Goal: Task Accomplishment & Management: Manage account settings

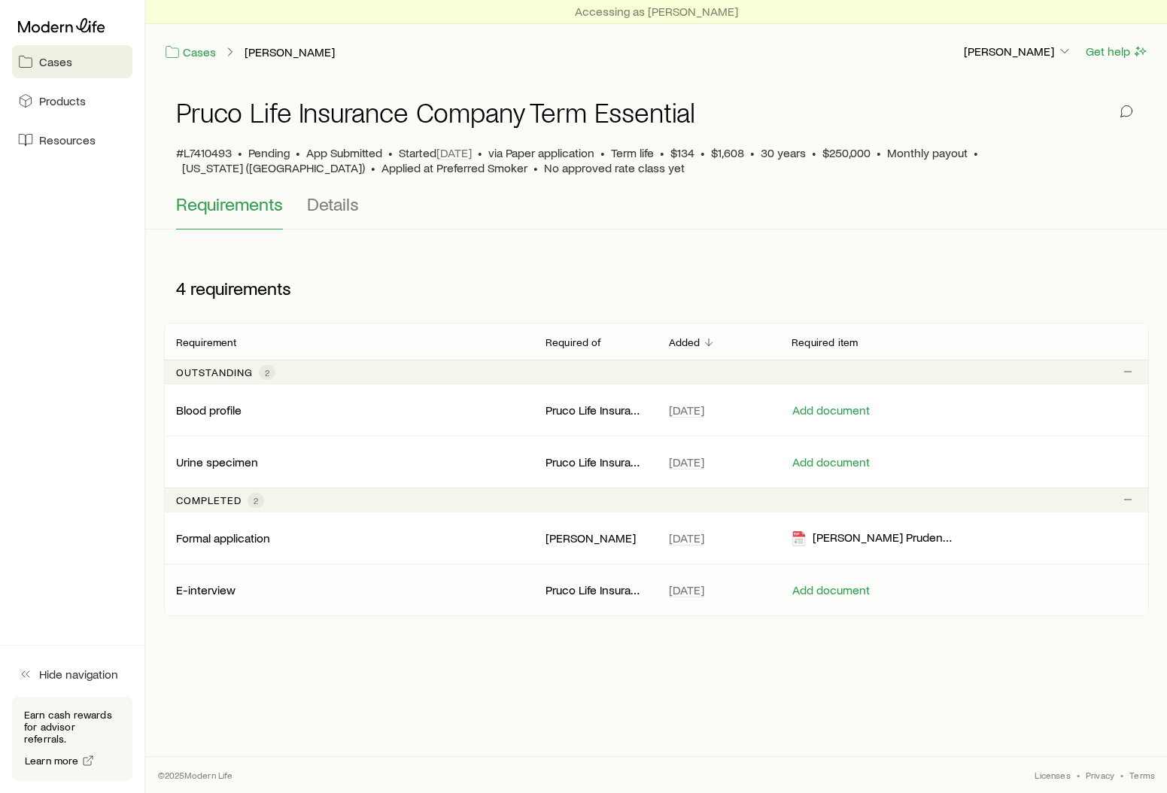
click at [187, 587] on p "E-interview" at bounding box center [205, 589] width 59 height 15
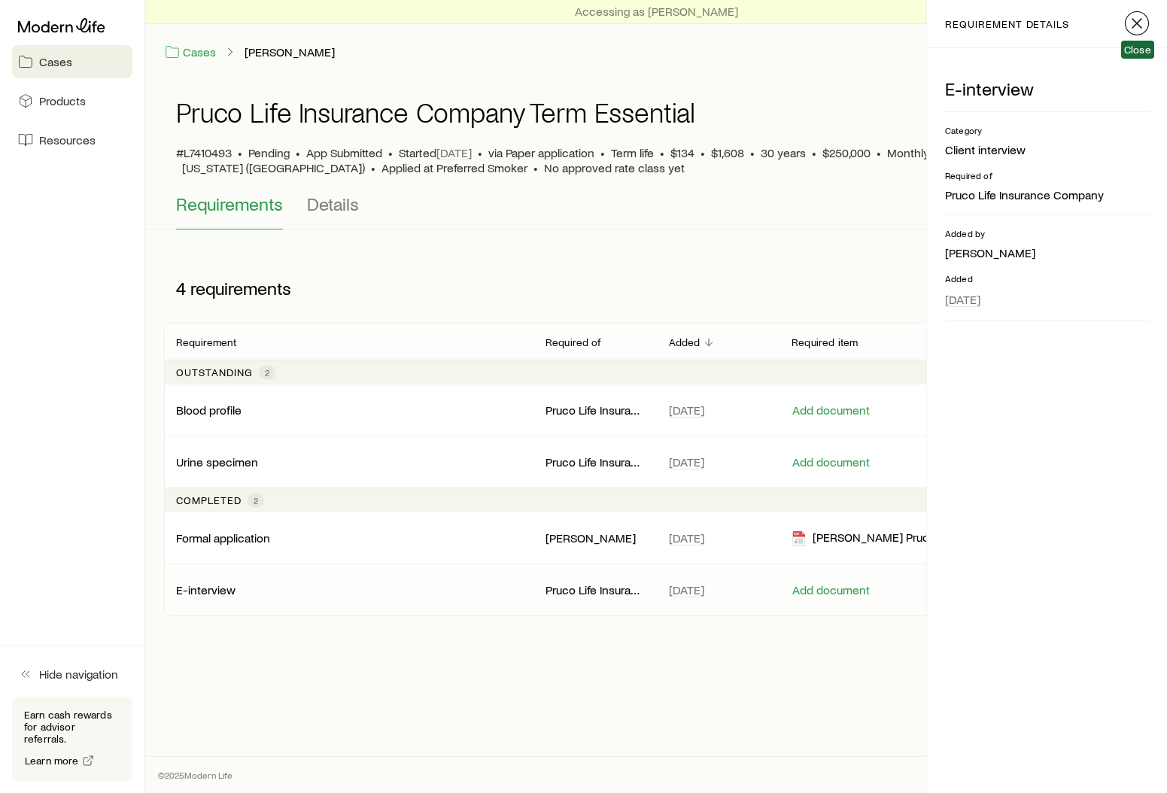
click at [1132, 23] on icon "button" at bounding box center [1137, 23] width 18 height 18
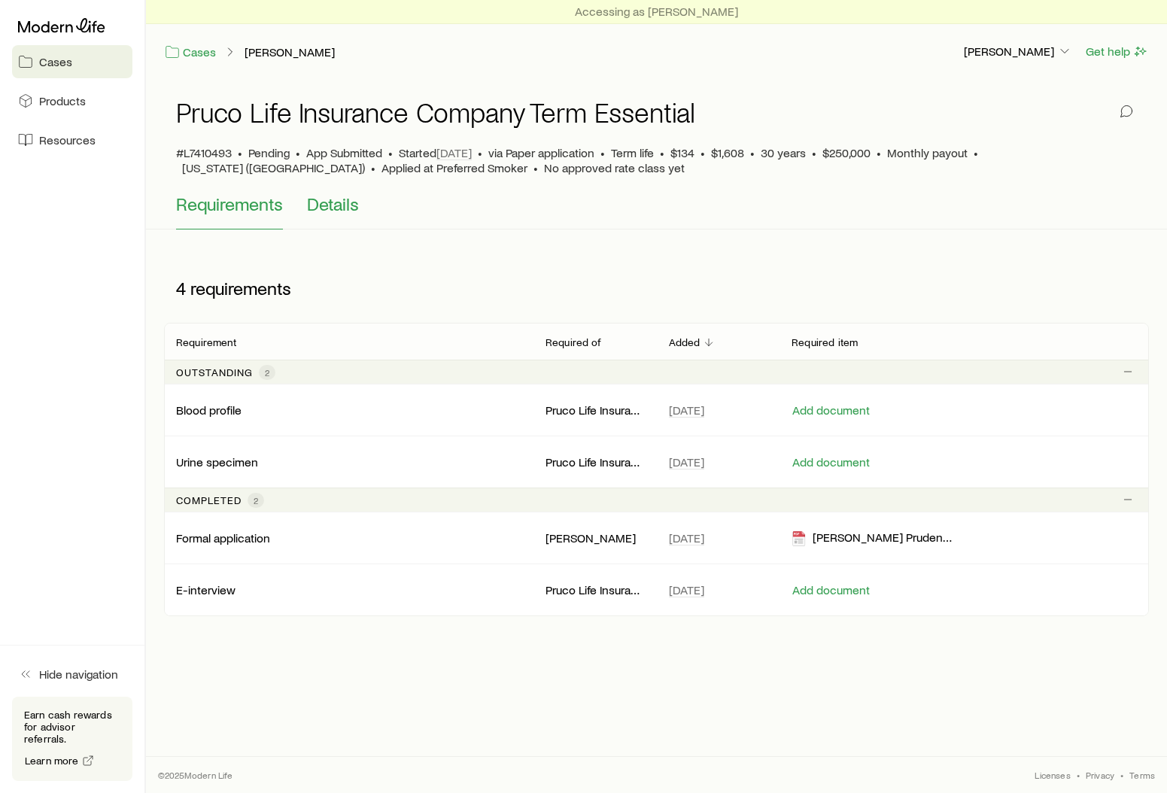
click at [330, 211] on span "Details" at bounding box center [333, 203] width 52 height 21
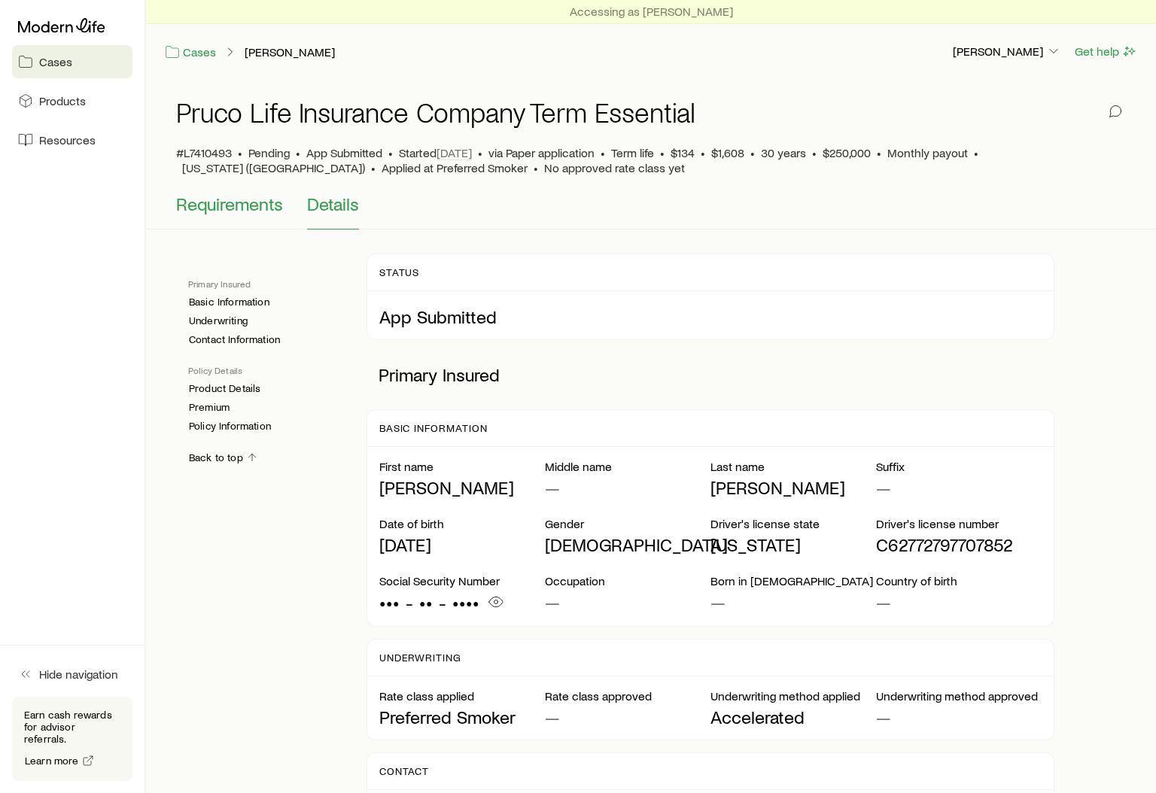
click at [233, 202] on span "Requirements" at bounding box center [229, 203] width 107 height 21
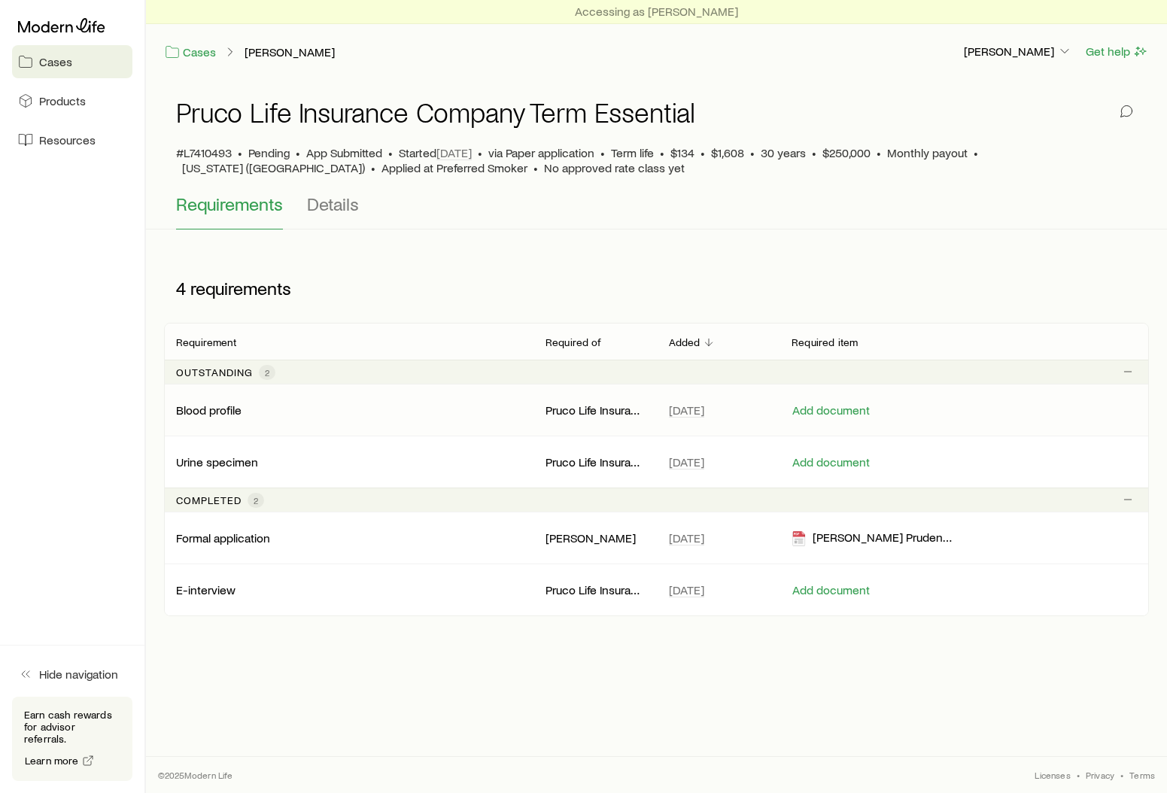
click at [193, 410] on p "Blood profile" at bounding box center [208, 410] width 65 height 15
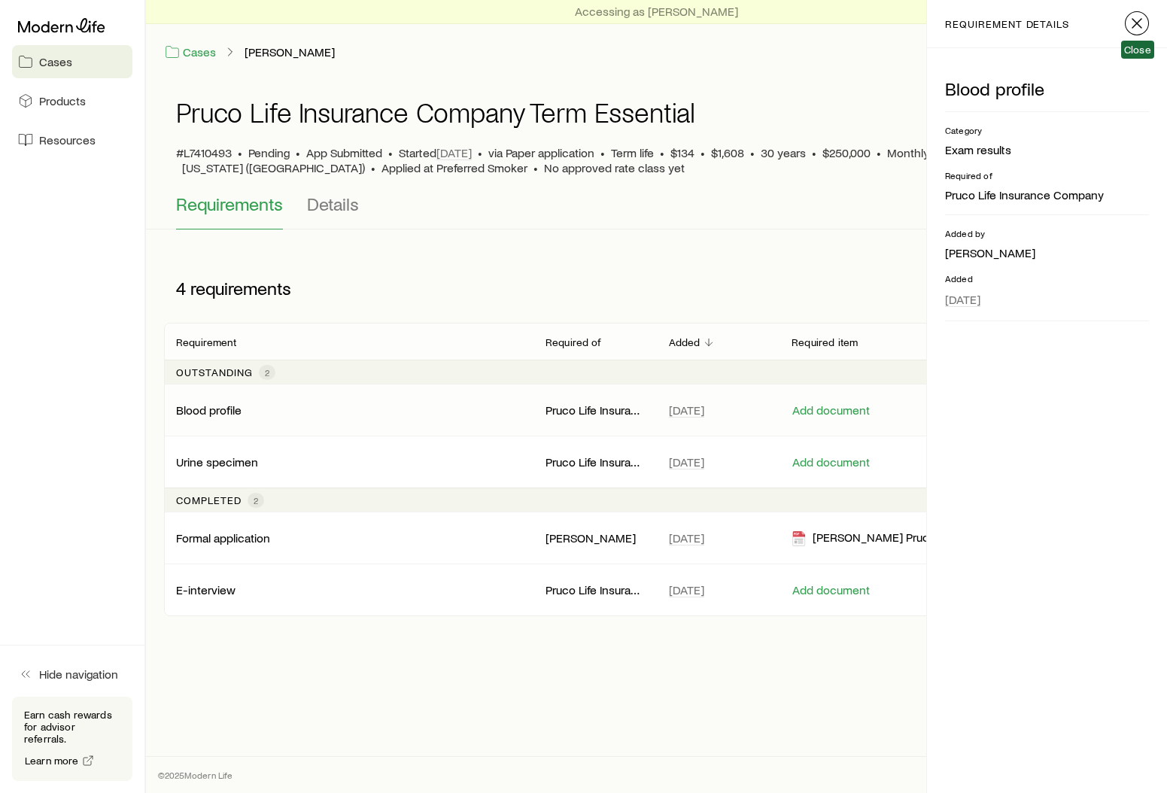
click at [1133, 21] on icon "button" at bounding box center [1137, 23] width 18 height 18
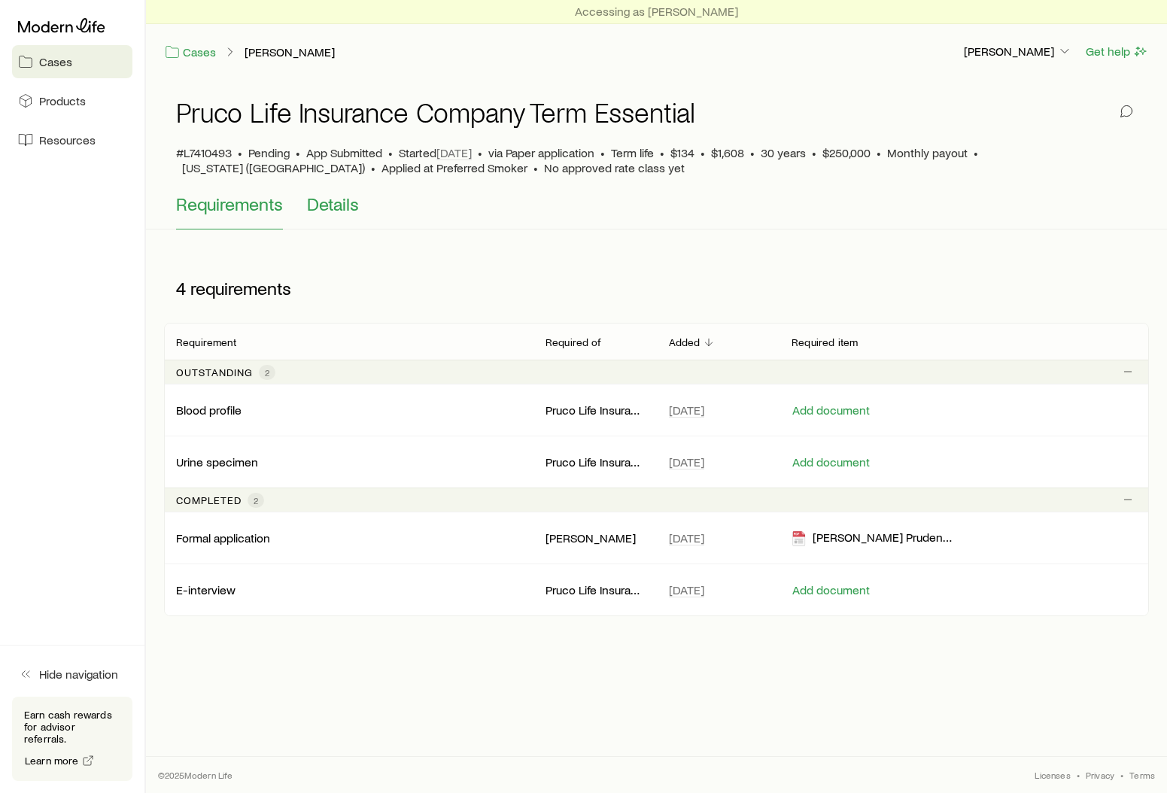
click at [330, 213] on span "Details" at bounding box center [333, 203] width 52 height 21
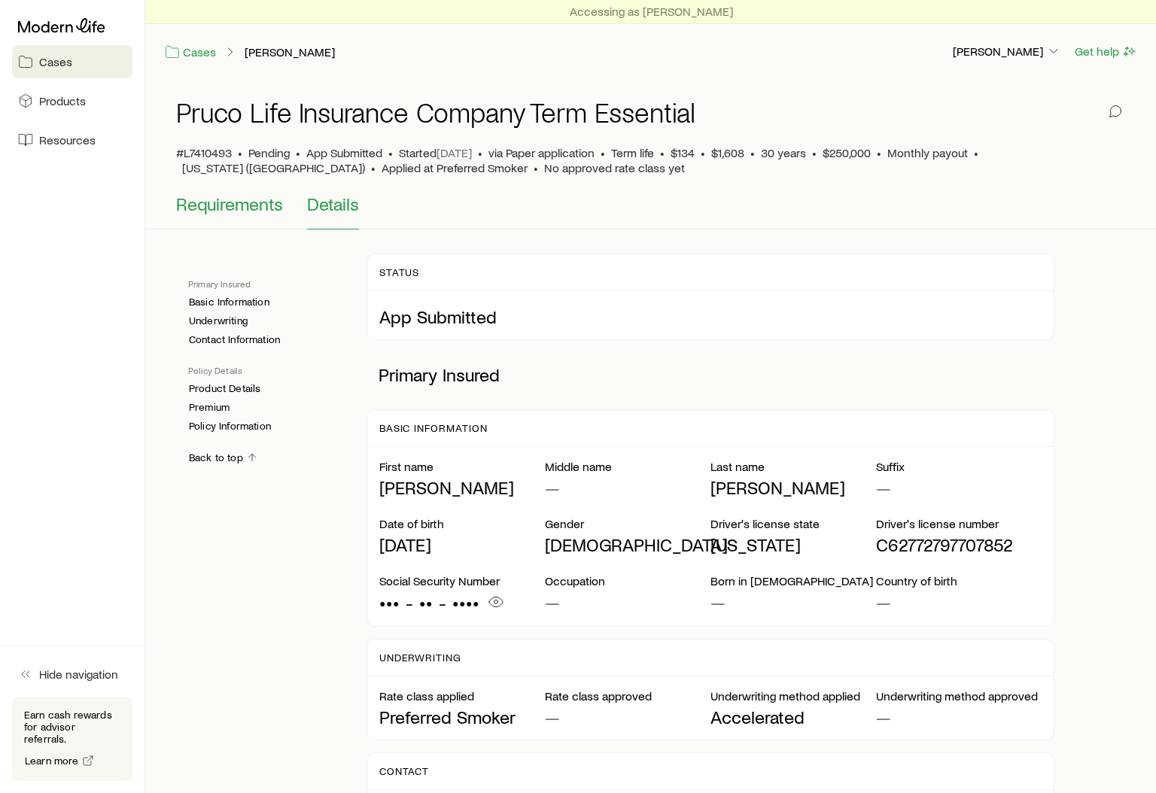
click at [245, 205] on span "Requirements" at bounding box center [229, 203] width 107 height 21
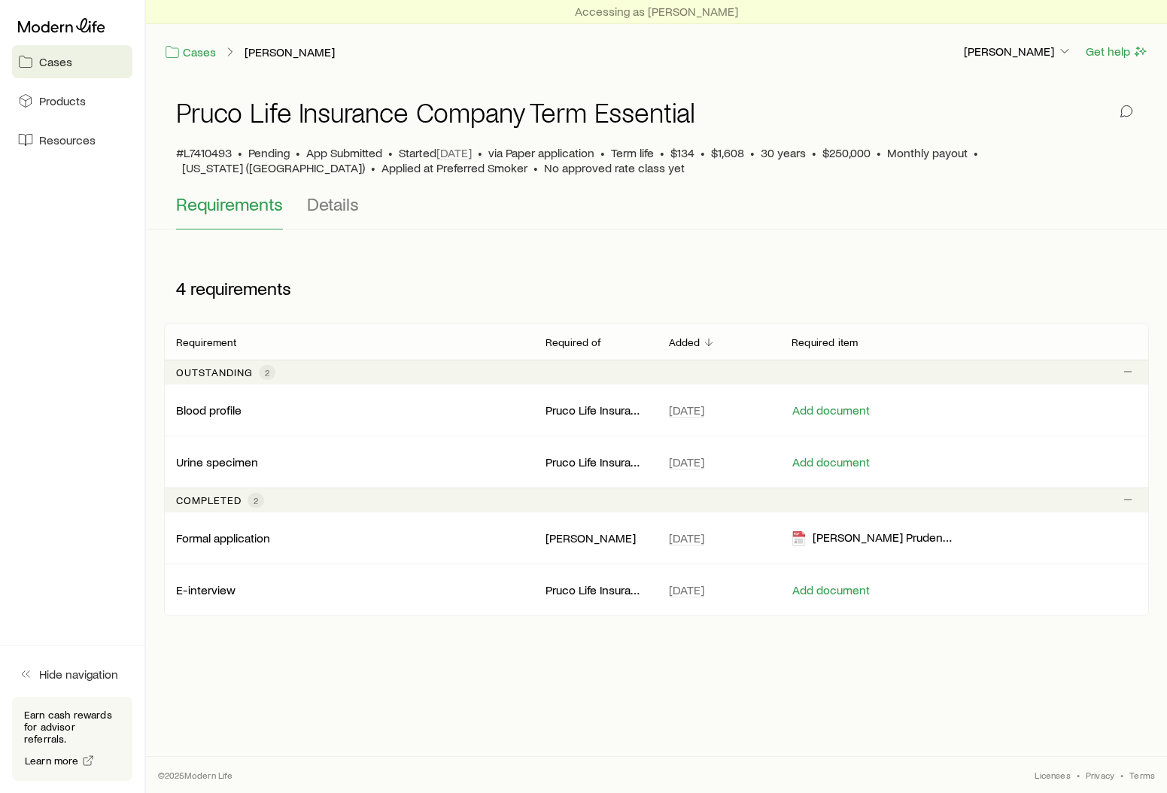
click at [66, 60] on span "Cases" at bounding box center [55, 61] width 33 height 15
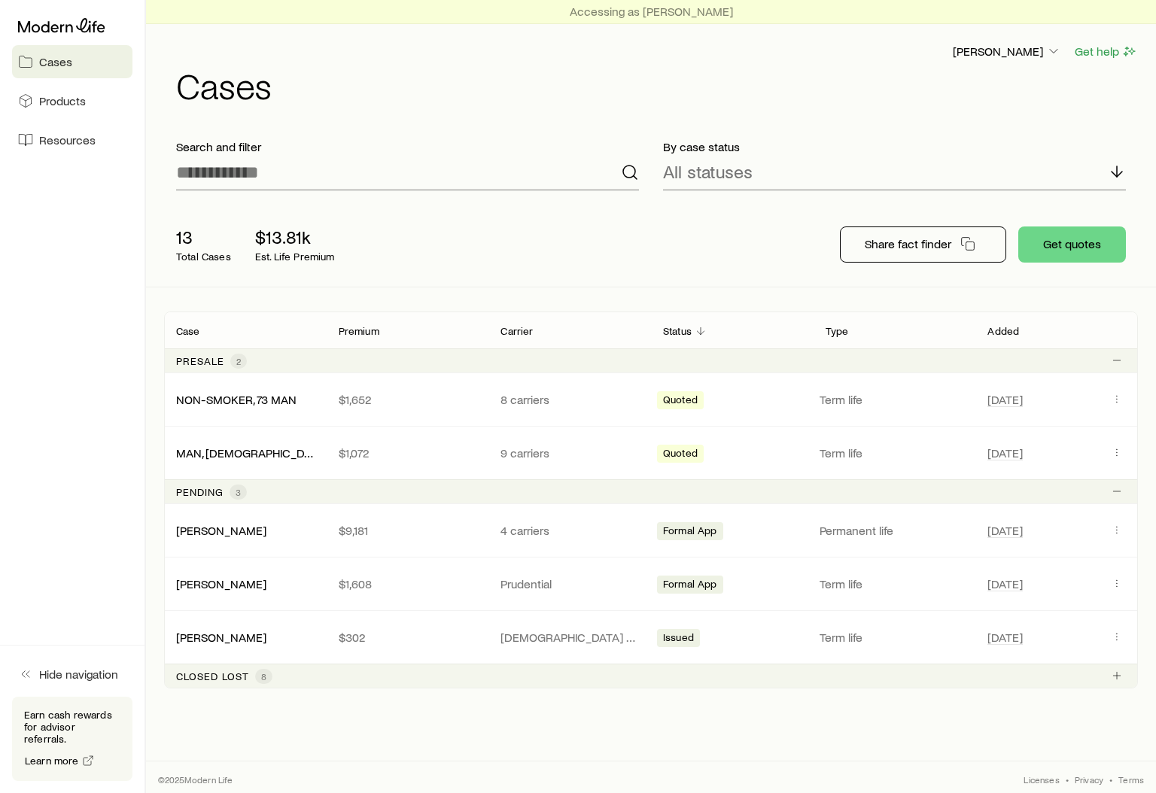
scroll to position [5, 0]
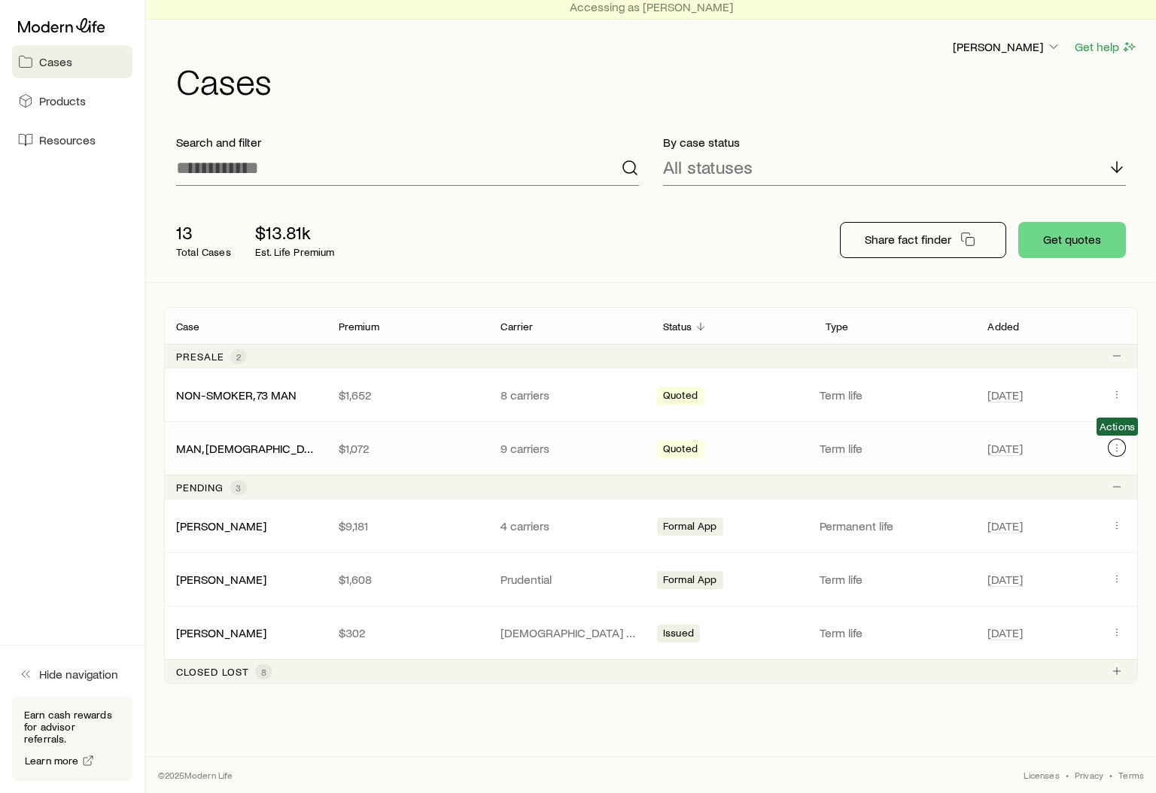
click at [1115, 443] on icon "Client cases" at bounding box center [1117, 448] width 12 height 12
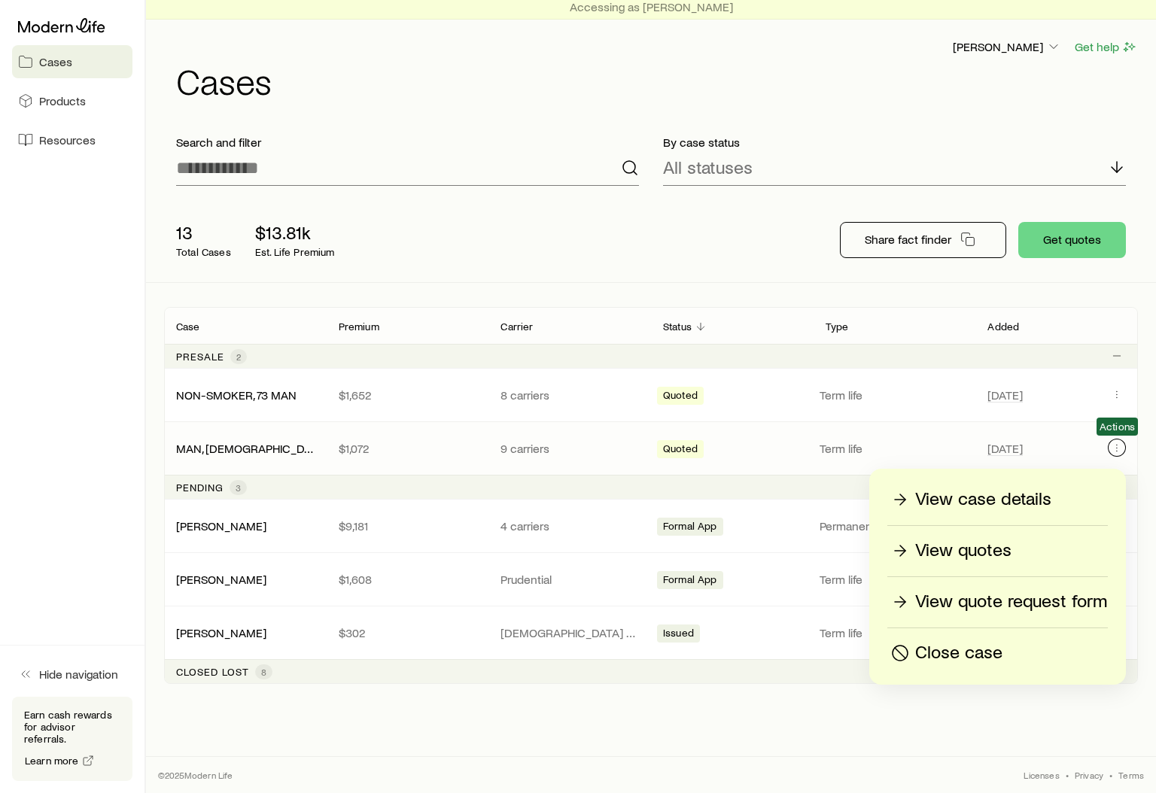
click at [1115, 443] on icon "Client cases" at bounding box center [1117, 448] width 12 height 12
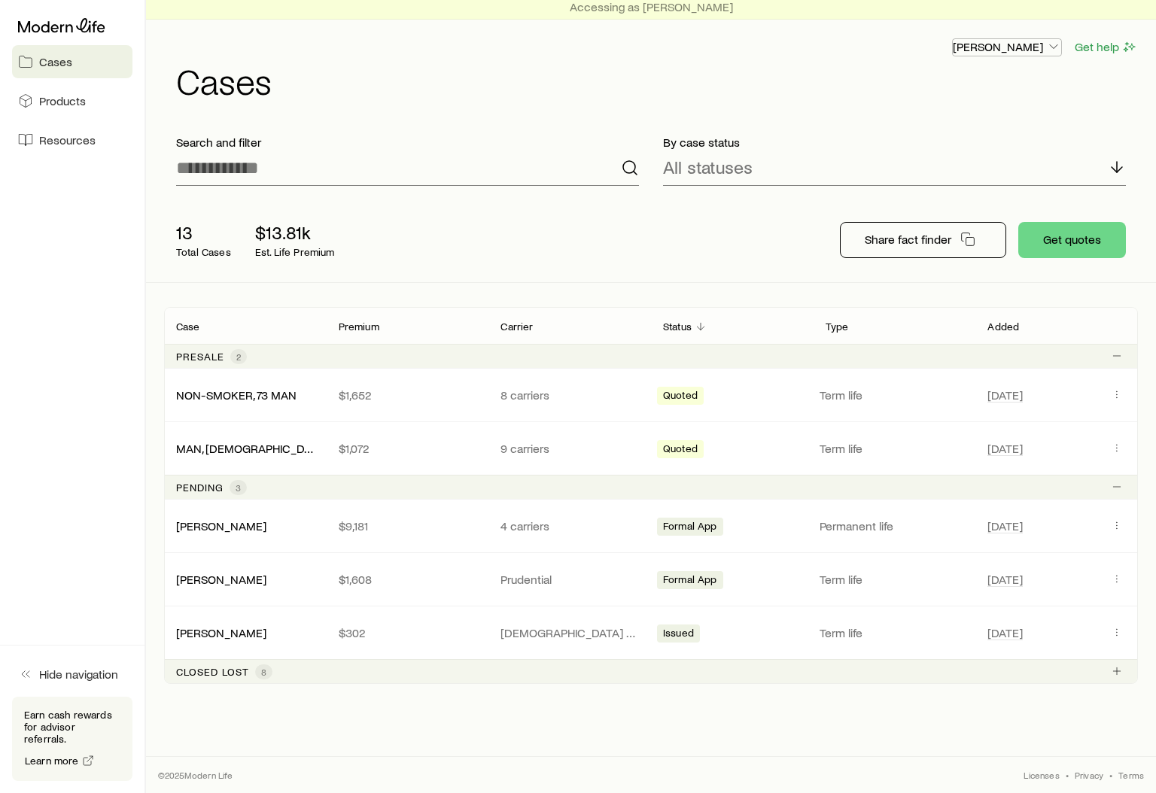
click at [1041, 47] on p "[PERSON_NAME]" at bounding box center [1007, 46] width 108 height 15
click at [932, 123] on span "Sign out" at bounding box center [935, 127] width 41 height 15
